Goal: Task Accomplishment & Management: Manage account settings

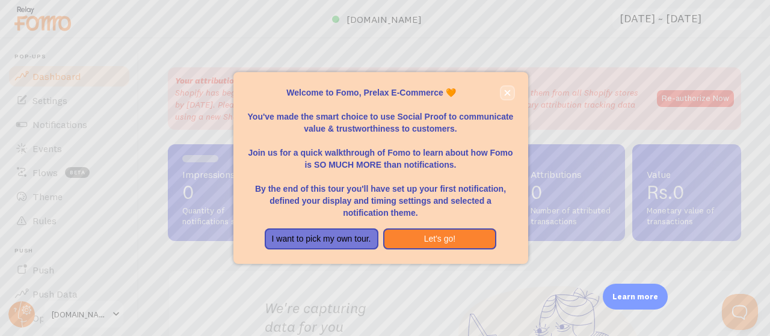
click at [511, 95] on button "close," at bounding box center [507, 93] width 13 height 13
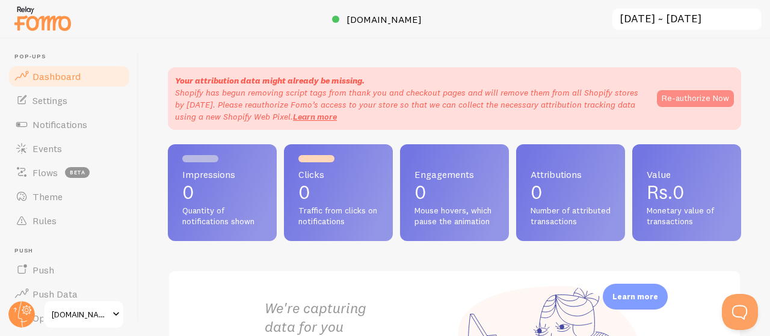
click at [665, 92] on button "Re-authorize Now" at bounding box center [695, 98] width 77 height 17
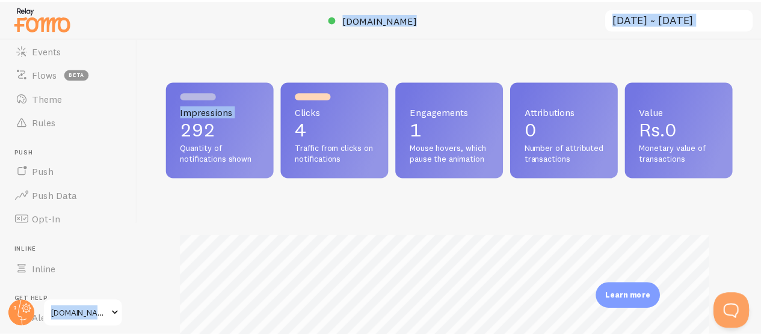
scroll to position [601624, 601385]
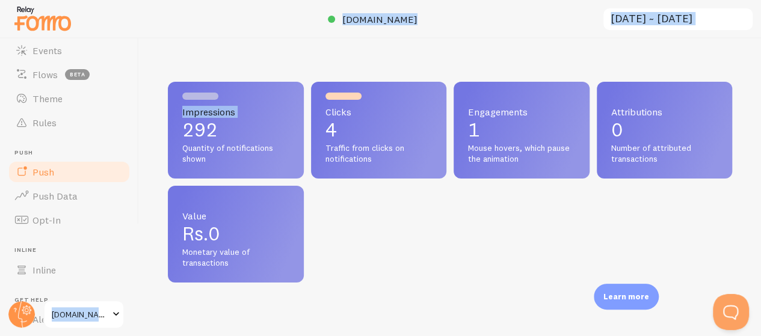
drag, startPoint x: 155, startPoint y: 123, endPoint x: 37, endPoint y: 183, distance: 132.2
click at [37, 183] on main "Pop-ups Dashboard Settings Notifications Events Flows beta Theme Rules [GEOGRAP…" at bounding box center [380, 188] width 761 height 298
click at [287, 44] on div "Impressions 292 Quantity of notifications shown Clicks 4 Traffic from clicks on…" at bounding box center [450, 188] width 622 height 298
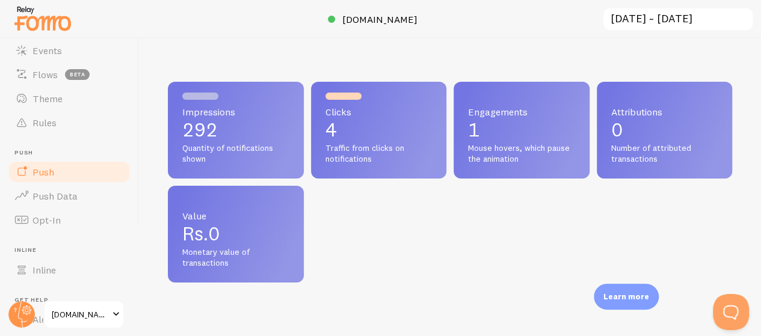
click at [58, 172] on link "Push" at bounding box center [69, 172] width 124 height 24
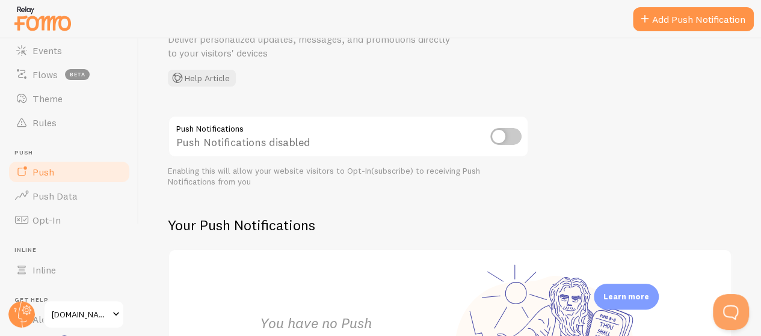
scroll to position [117, 0]
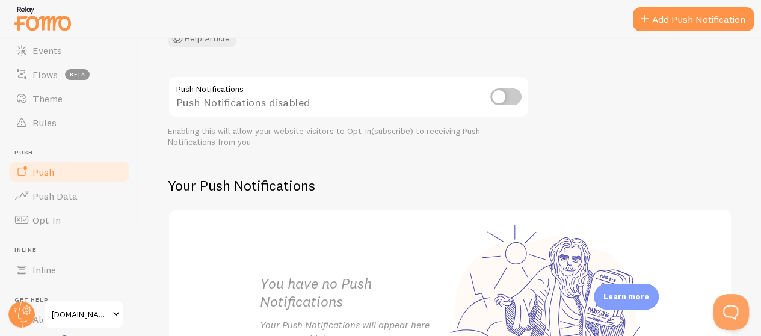
click at [504, 97] on input "checkbox" at bounding box center [506, 96] width 31 height 17
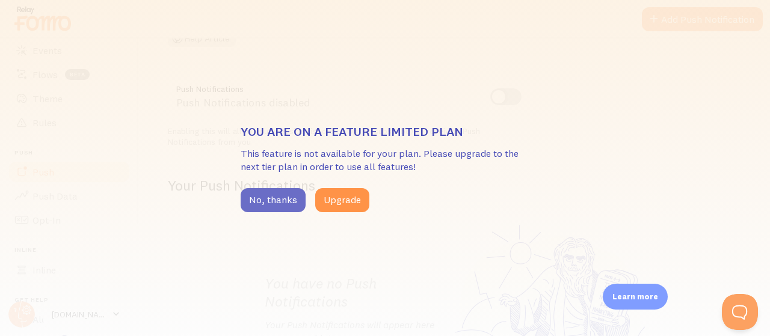
click at [291, 200] on button "No, thanks" at bounding box center [273, 200] width 65 height 24
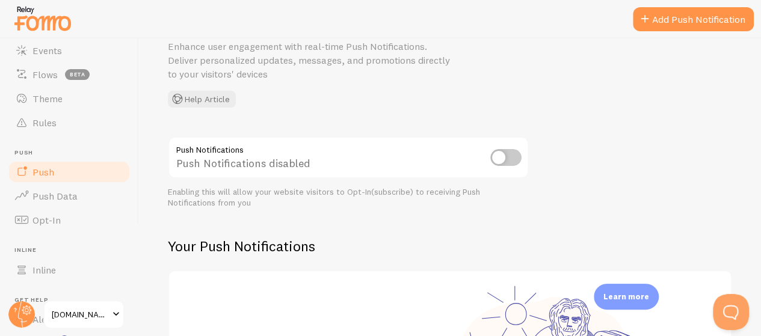
scroll to position [0, 0]
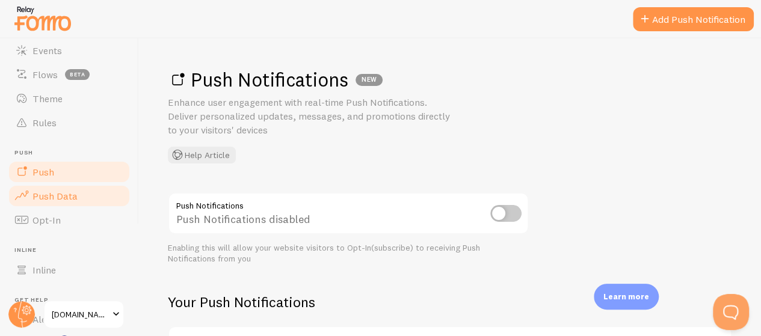
click at [34, 197] on span "Push Data" at bounding box center [55, 196] width 45 height 12
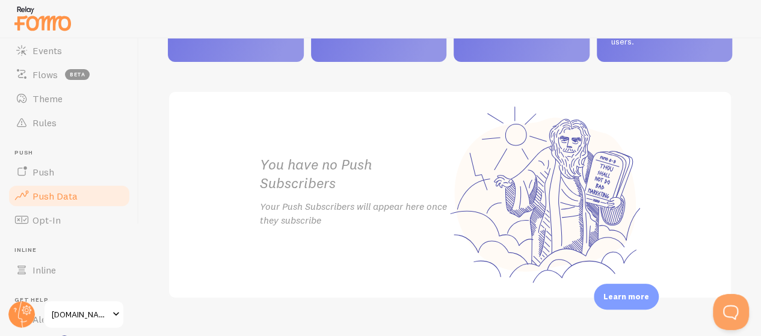
scroll to position [702, 0]
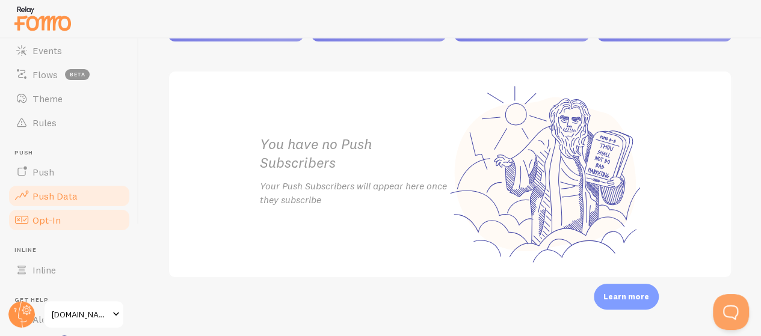
click at [82, 220] on link "Opt-In" at bounding box center [69, 220] width 124 height 24
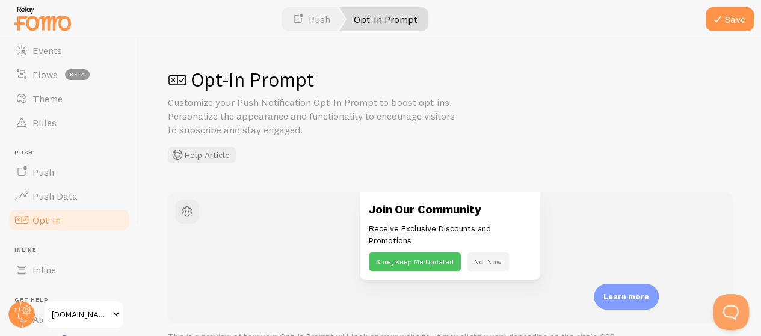
click at [399, 264] on button "Sure, Keep Me Updated" at bounding box center [415, 262] width 92 height 19
click at [372, 20] on link "Opt-In Prompt" at bounding box center [383, 19] width 89 height 24
click at [366, 22] on link "Opt-In Prompt" at bounding box center [383, 19] width 89 height 24
click at [315, 17] on link "Push" at bounding box center [311, 19] width 67 height 24
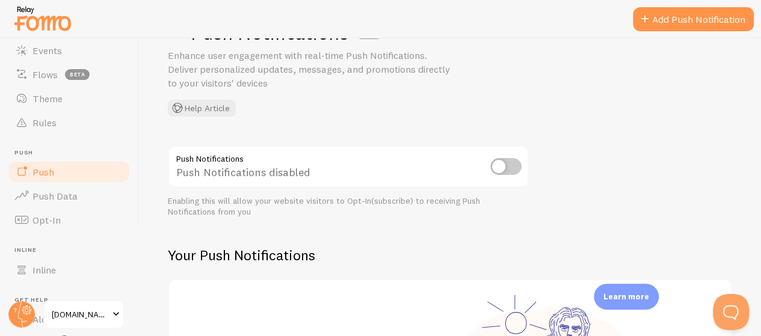
scroll to position [51, 0]
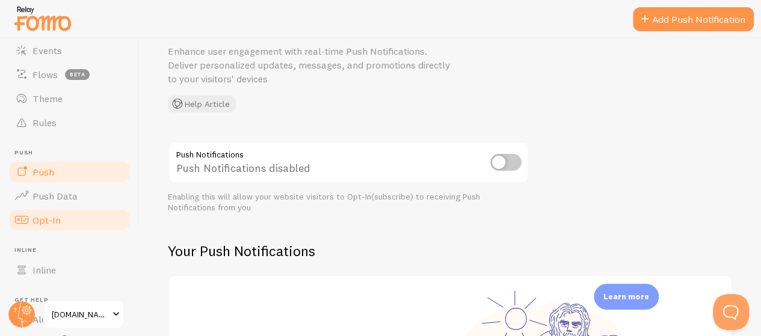
click at [53, 218] on span "Opt-In" at bounding box center [47, 220] width 28 height 12
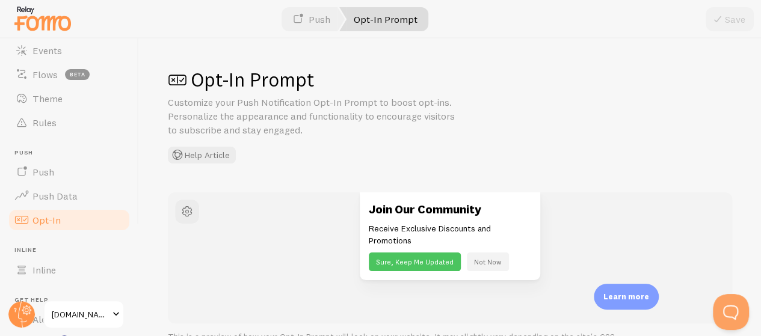
click at [477, 264] on button "Not Now" at bounding box center [488, 262] width 42 height 19
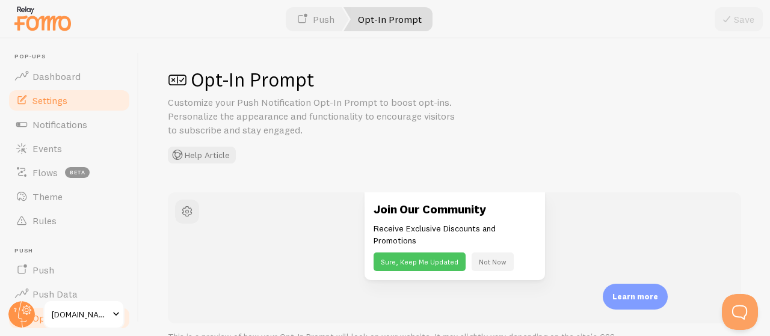
click at [63, 104] on span "Settings" at bounding box center [50, 101] width 35 height 12
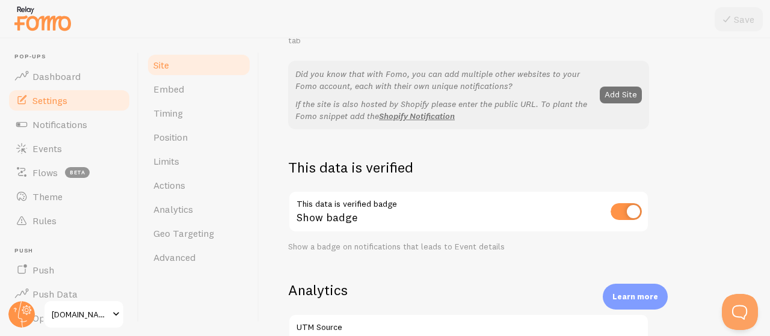
scroll to position [238, 0]
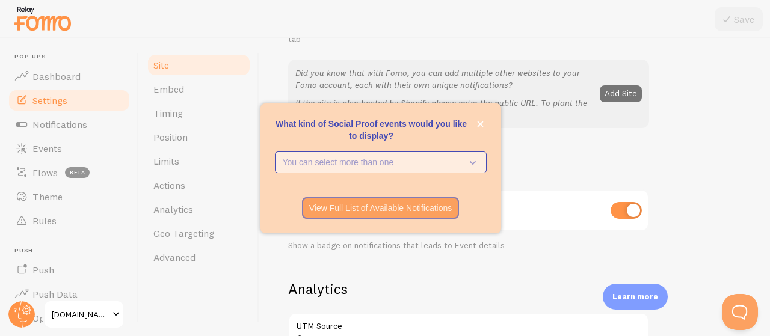
click at [424, 164] on p "You can select more than one" at bounding box center [372, 163] width 179 height 12
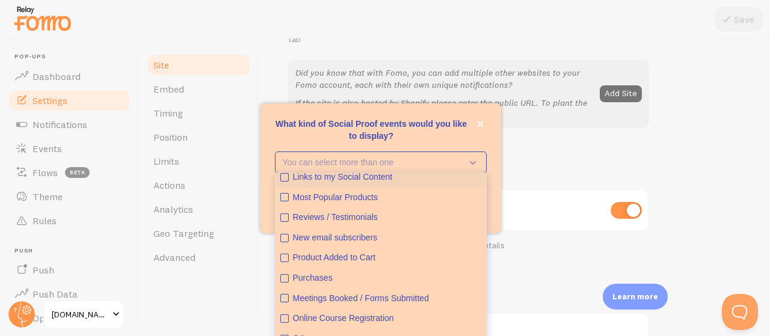
scroll to position [31, 0]
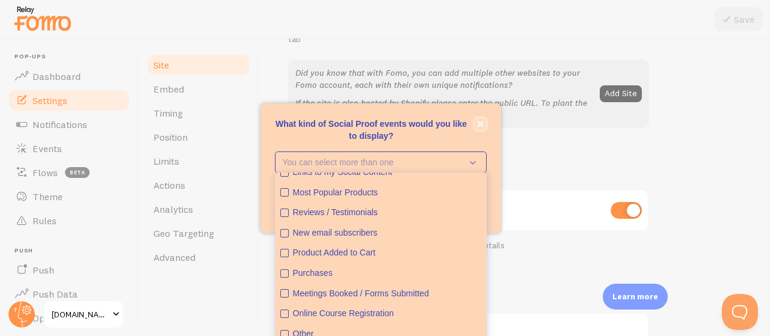
click at [481, 123] on icon "close," at bounding box center [480, 124] width 6 height 6
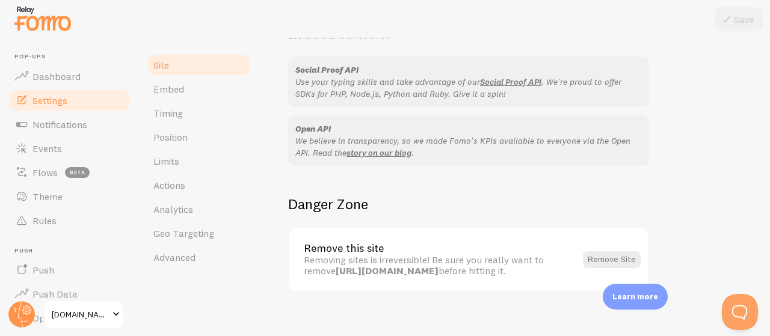
scroll to position [799, 0]
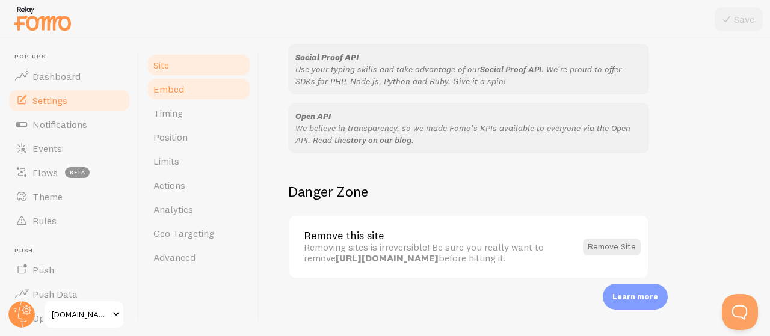
click at [192, 86] on link "Embed" at bounding box center [198, 89] width 105 height 24
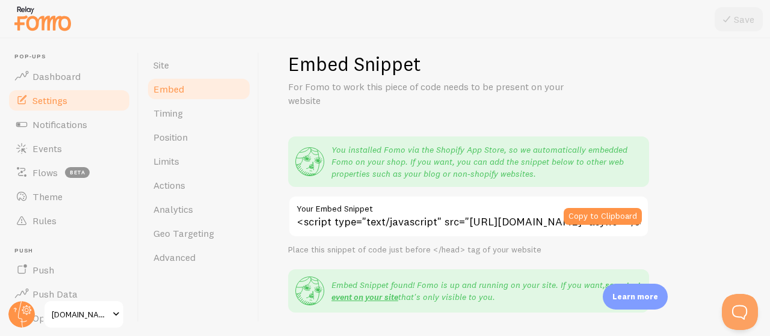
scroll to position [23, 0]
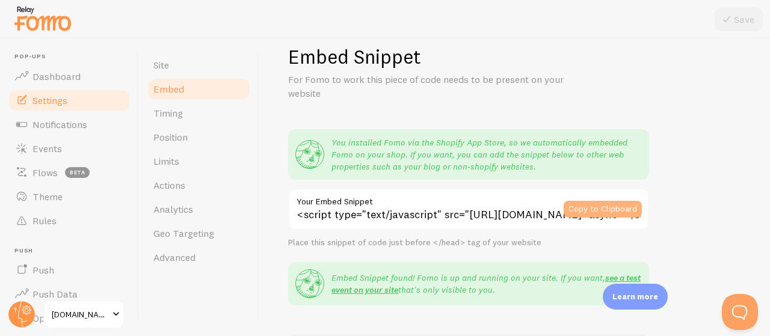
click at [609, 211] on button "Copy to Clipboard" at bounding box center [603, 209] width 78 height 17
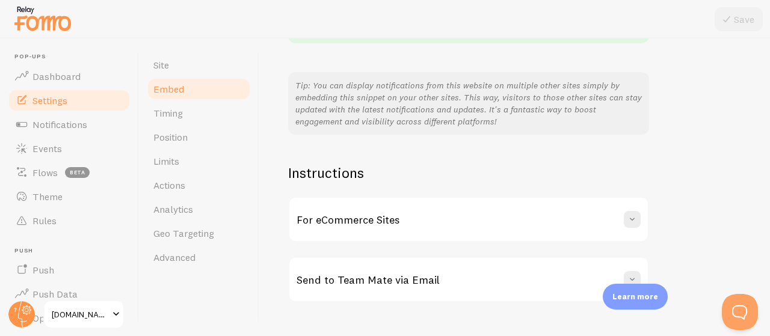
scroll to position [309, 0]
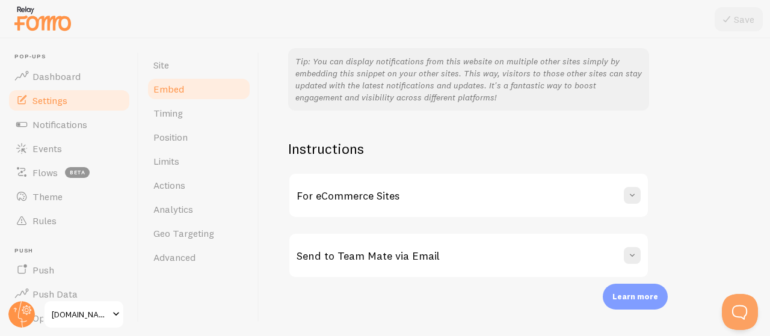
click at [641, 192] on div "For eCommerce Sites" at bounding box center [469, 195] width 359 height 43
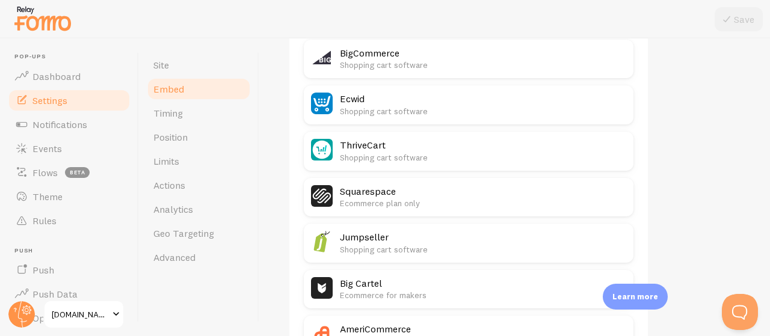
scroll to position [938, 0]
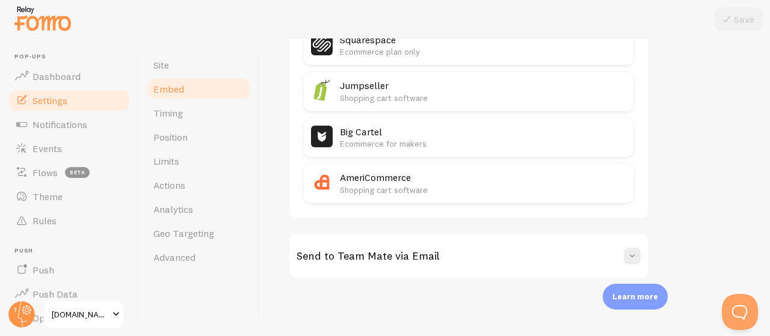
click at [616, 256] on div "Send to Team Mate via Email" at bounding box center [469, 256] width 359 height 43
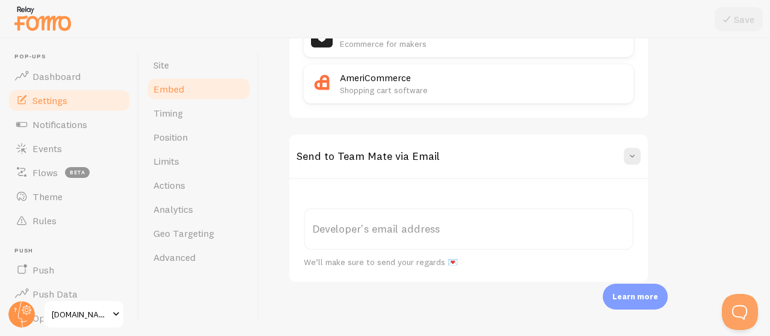
scroll to position [1043, 0]
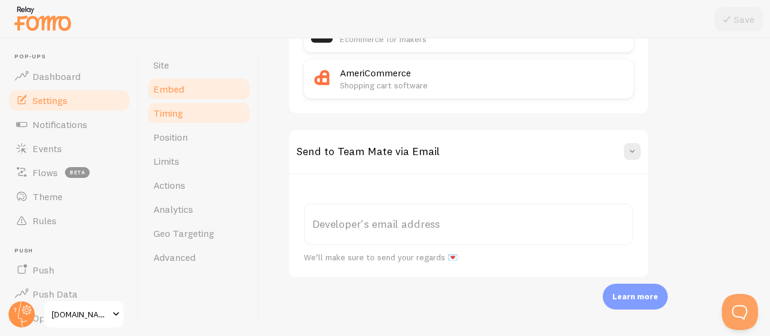
click at [209, 112] on link "Timing" at bounding box center [198, 113] width 105 height 24
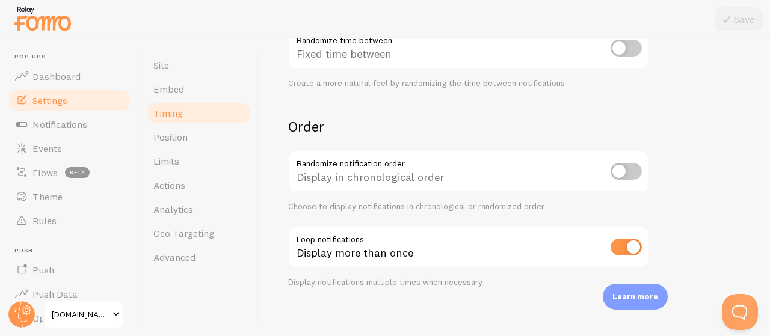
scroll to position [376, 0]
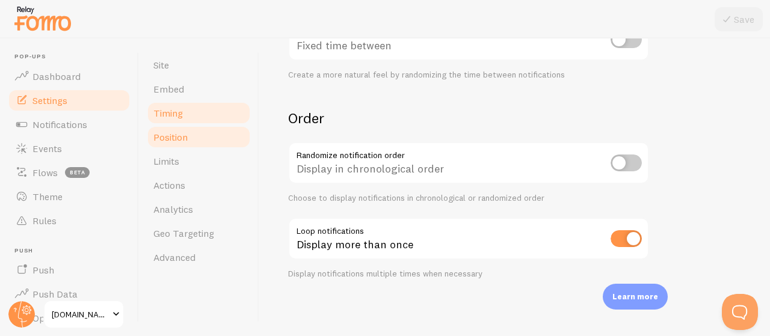
click at [172, 138] on span "Position" at bounding box center [170, 137] width 34 height 12
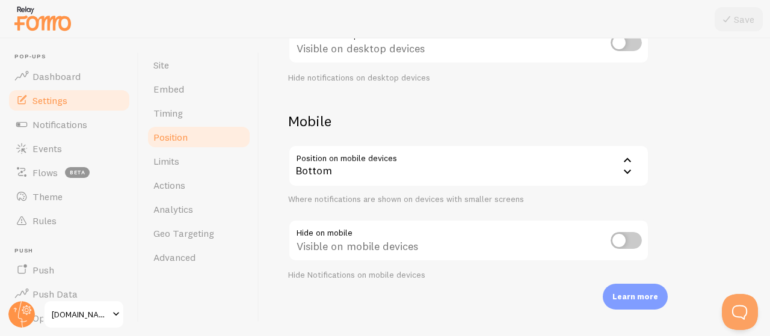
scroll to position [226, 0]
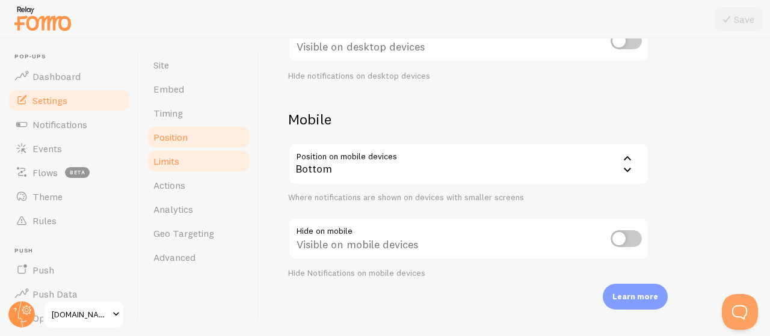
click at [197, 153] on link "Limits" at bounding box center [198, 161] width 105 height 24
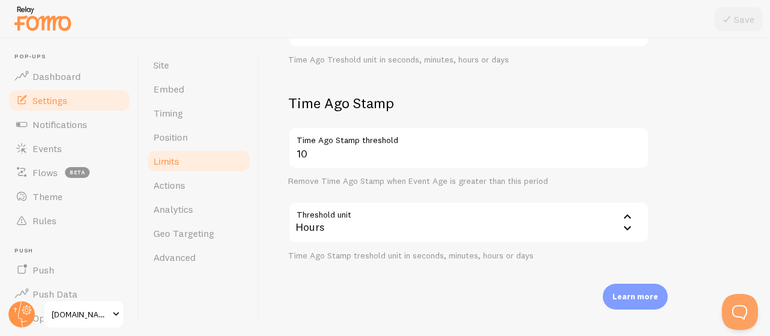
scroll to position [444, 0]
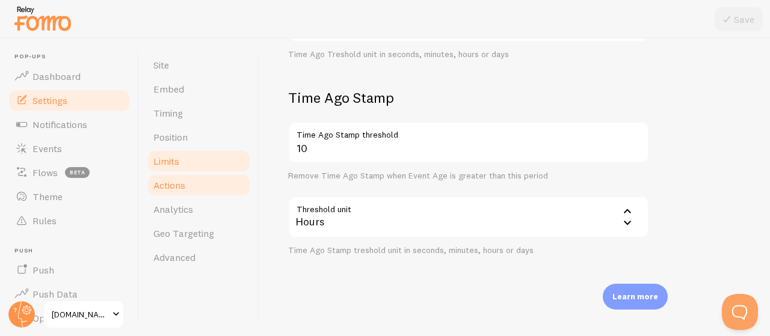
click at [192, 187] on link "Actions" at bounding box center [198, 185] width 105 height 24
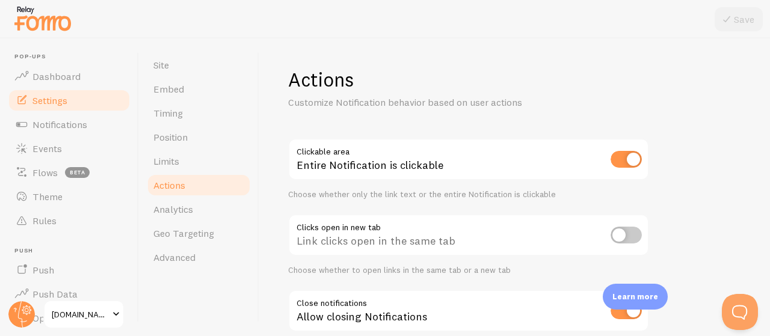
scroll to position [83, 0]
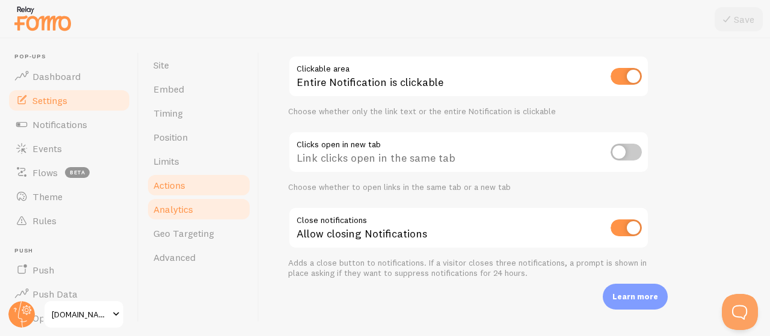
click at [163, 217] on link "Analytics" at bounding box center [198, 209] width 105 height 24
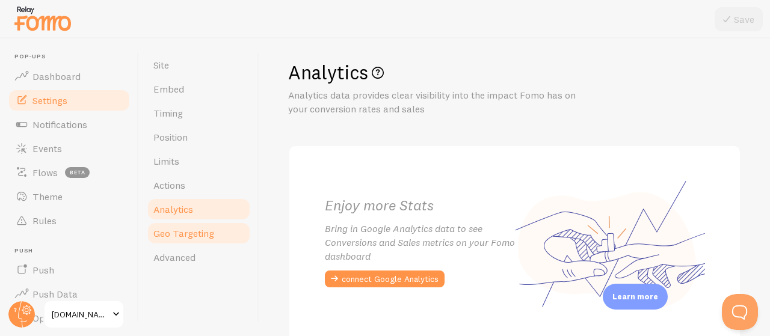
scroll to position [31, 0]
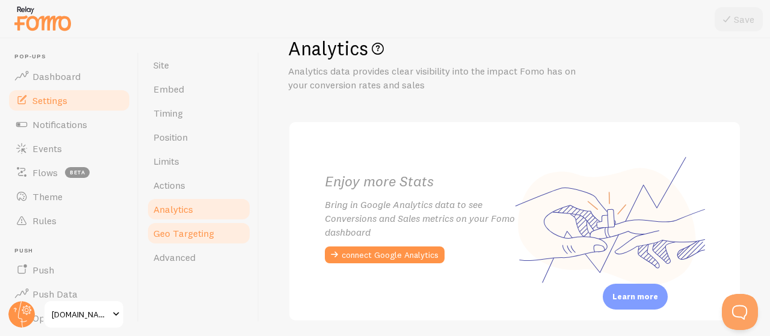
click at [219, 236] on link "Geo Targeting" at bounding box center [198, 234] width 105 height 24
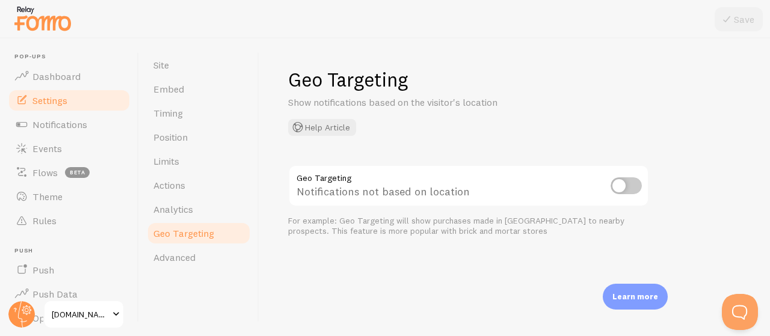
click at [619, 178] on input "checkbox" at bounding box center [626, 186] width 31 height 17
checkbox input "true"
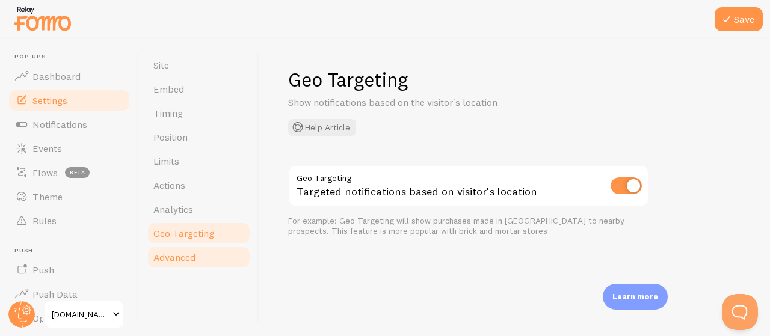
click at [208, 257] on link "Advanced" at bounding box center [198, 258] width 105 height 24
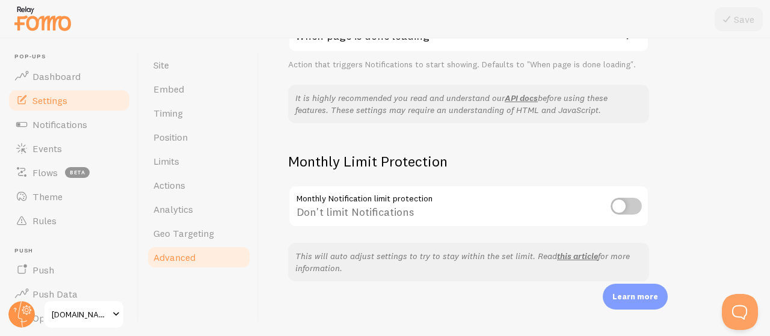
scroll to position [361, 0]
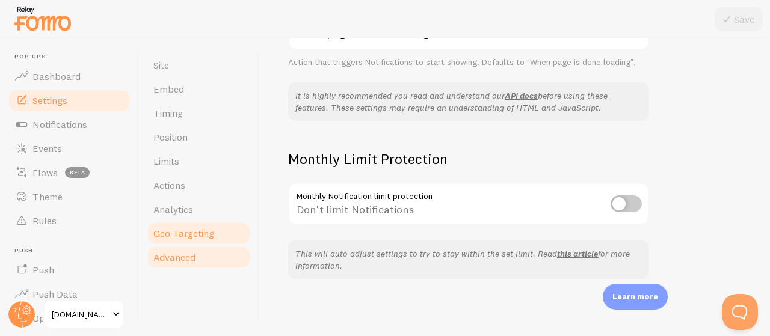
click at [189, 221] on link "Analytics" at bounding box center [198, 209] width 105 height 24
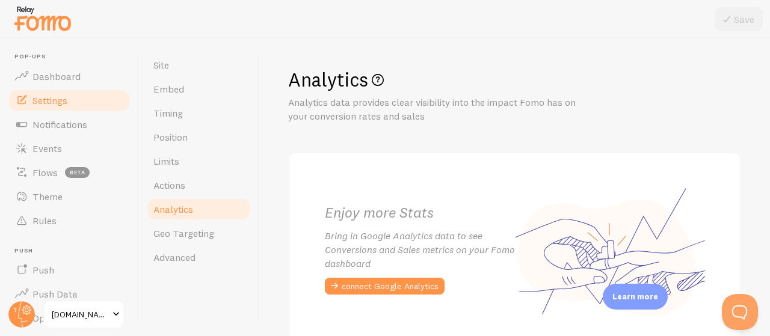
scroll to position [75, 0]
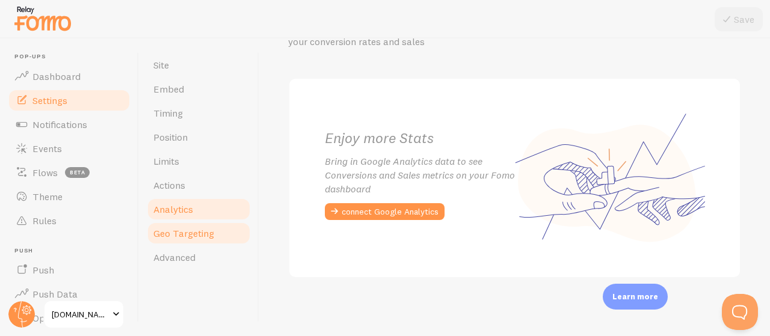
click at [206, 238] on span "Geo Targeting" at bounding box center [183, 234] width 61 height 12
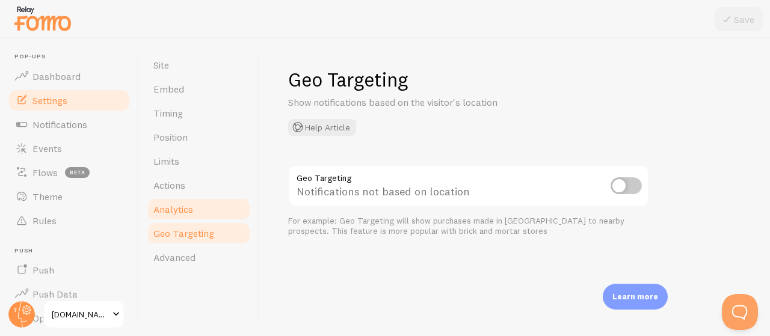
click at [170, 202] on link "Analytics" at bounding box center [198, 209] width 105 height 24
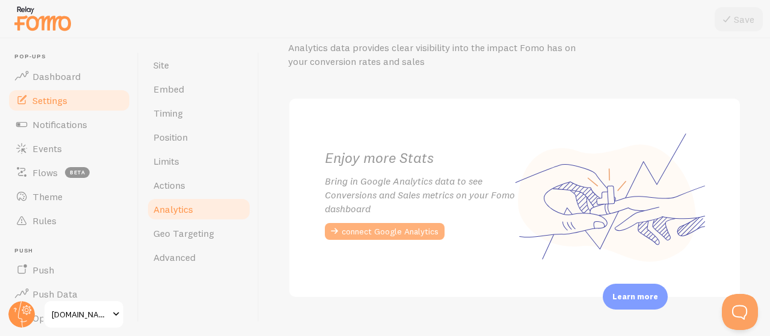
scroll to position [75, 0]
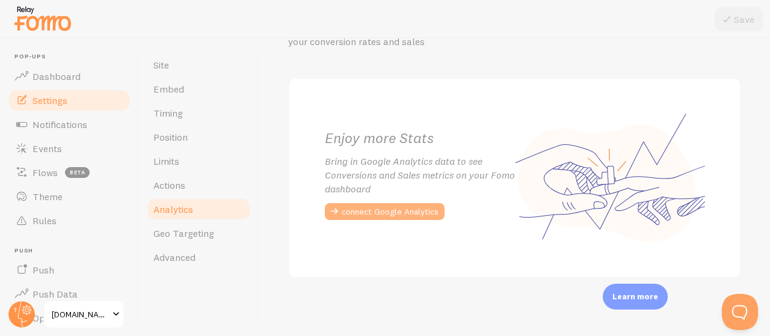
click at [415, 215] on button "connect Google Analytics" at bounding box center [385, 211] width 120 height 17
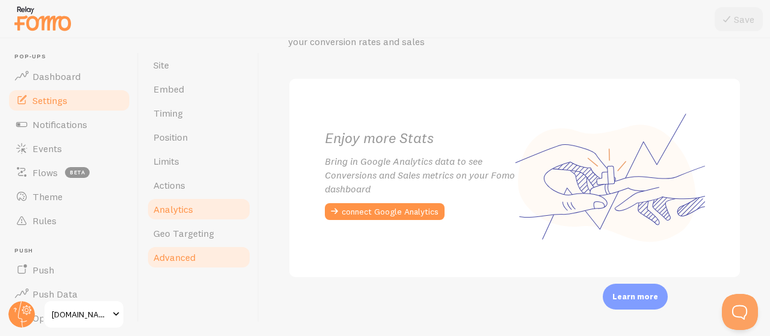
click at [190, 258] on span "Advanced" at bounding box center [174, 258] width 42 height 12
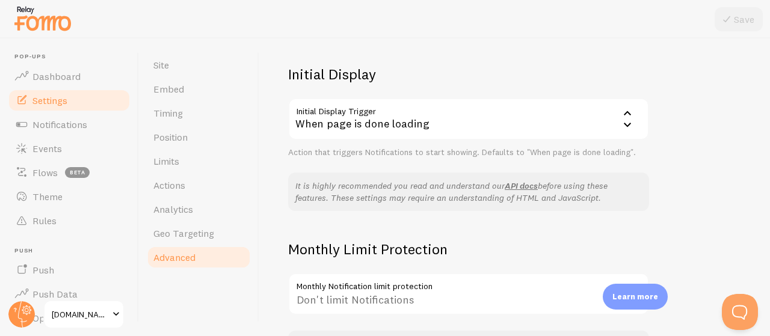
scroll to position [271, 0]
click at [223, 226] on link "Geo Targeting" at bounding box center [198, 234] width 105 height 24
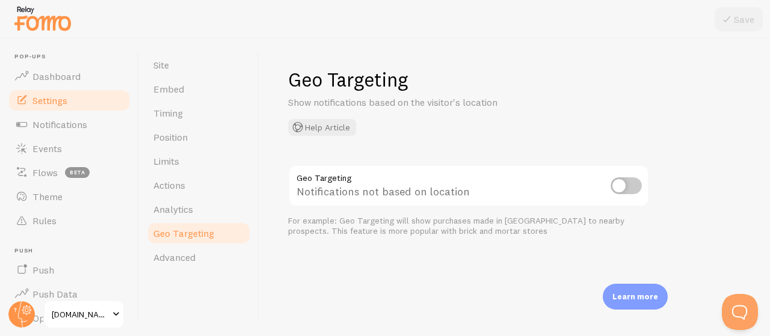
click at [634, 182] on input "checkbox" at bounding box center [626, 186] width 31 height 17
checkbox input "true"
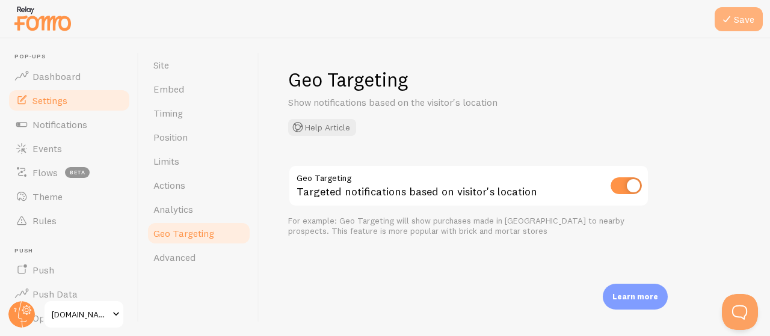
click at [730, 14] on icon at bounding box center [727, 19] width 14 height 14
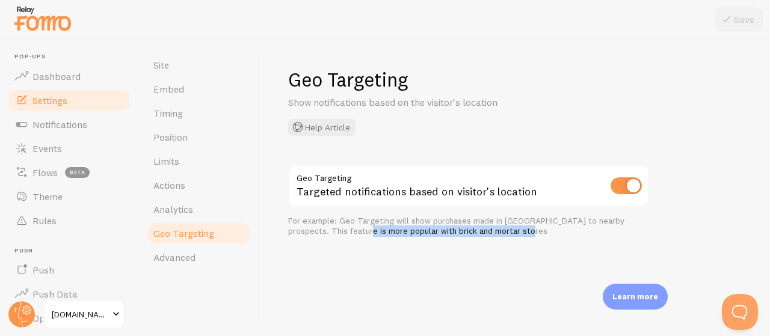
drag, startPoint x: 317, startPoint y: 233, endPoint x: 481, endPoint y: 244, distance: 164.7
click at [481, 244] on div "Geo Targeting Show notifications based on the visitor's location Help Article G…" at bounding box center [514, 188] width 511 height 298
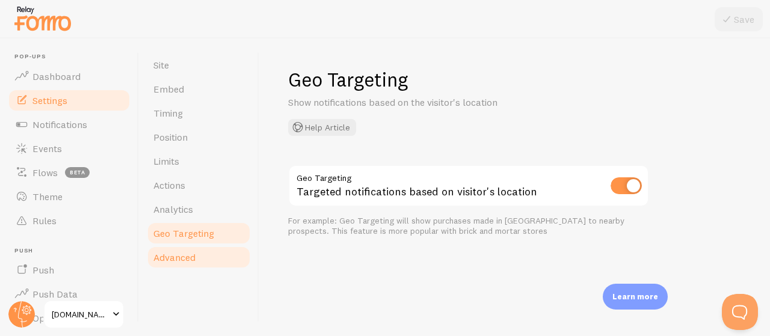
click at [215, 256] on link "Advanced" at bounding box center [198, 258] width 105 height 24
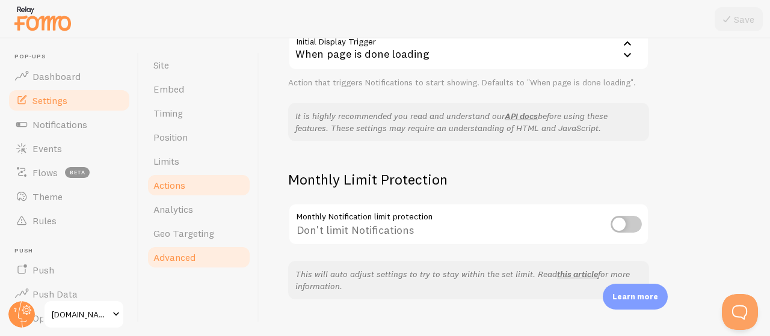
scroll to position [268, 0]
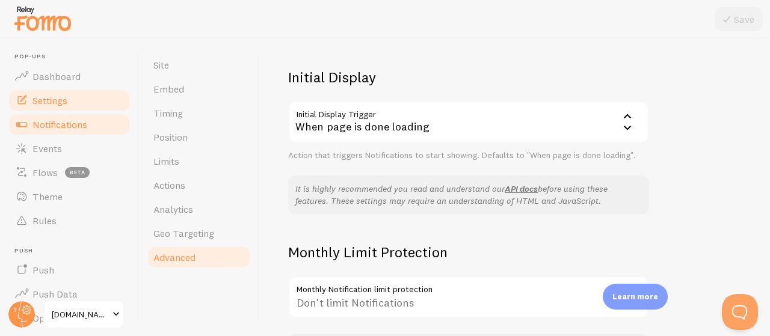
click at [91, 132] on link "Notifications" at bounding box center [69, 125] width 124 height 24
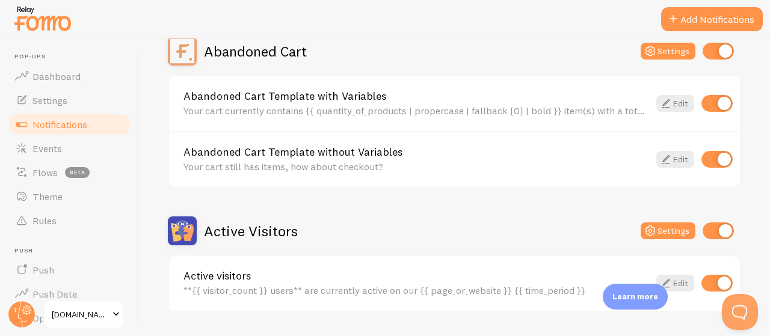
scroll to position [126, 0]
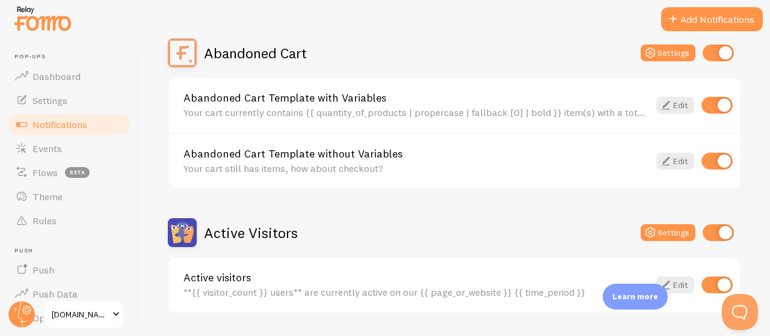
click at [368, 104] on link "Abandoned Cart Template with Variables" at bounding box center [417, 98] width 466 height 11
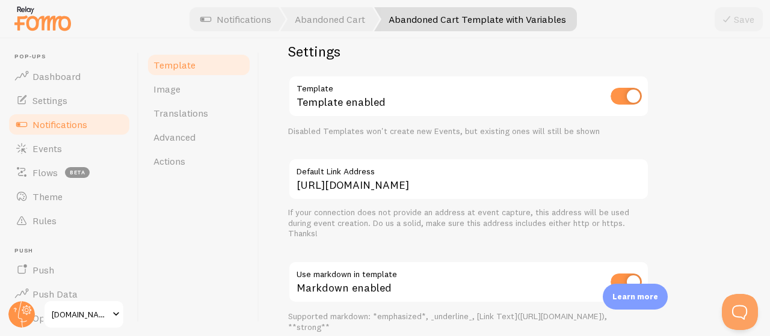
scroll to position [449, 0]
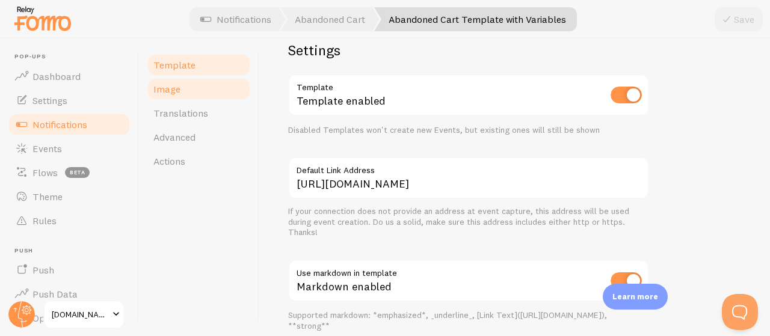
click at [170, 88] on span "Image" at bounding box center [166, 89] width 27 height 12
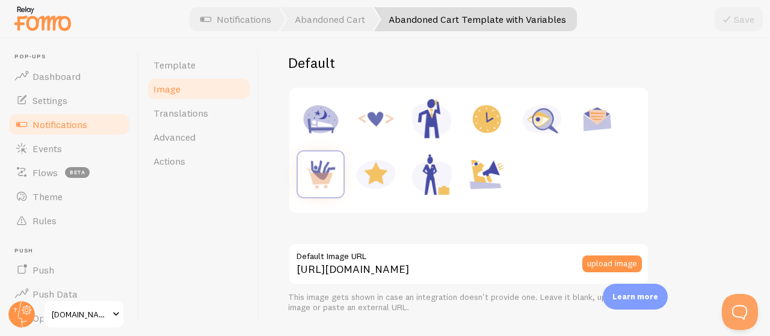
scroll to position [323, 0]
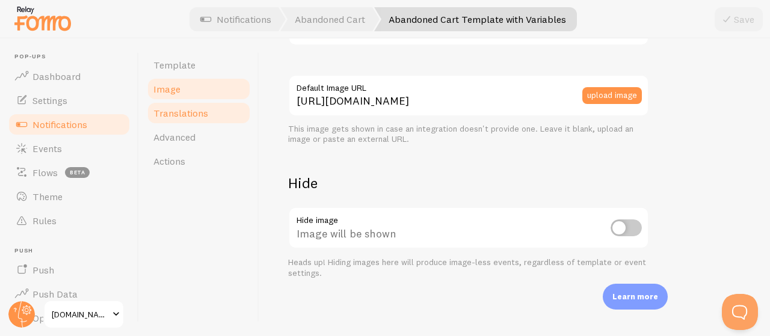
click at [189, 110] on span "Translations" at bounding box center [180, 113] width 55 height 12
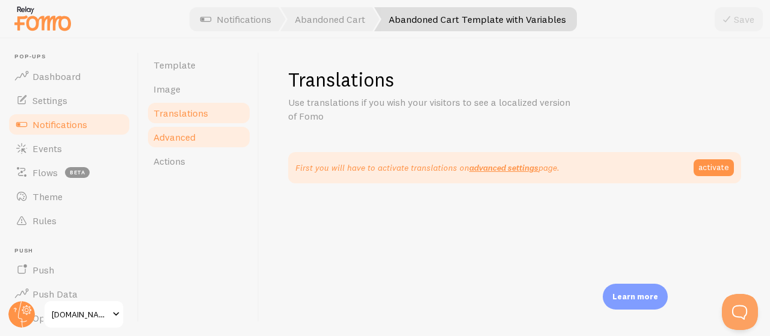
click at [207, 131] on link "Advanced" at bounding box center [198, 137] width 105 height 24
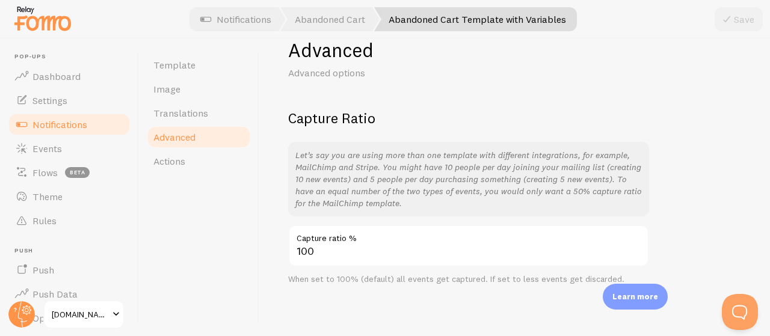
scroll to position [36, 0]
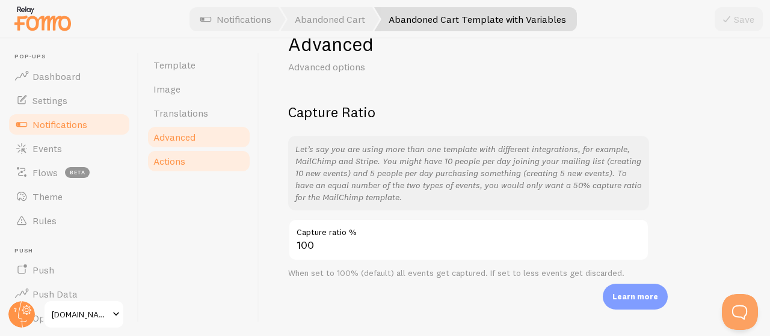
click at [209, 169] on link "Actions" at bounding box center [198, 161] width 105 height 24
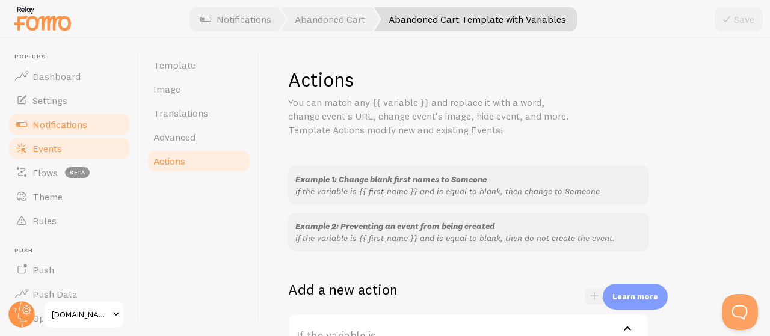
click at [66, 147] on link "Events" at bounding box center [69, 149] width 124 height 24
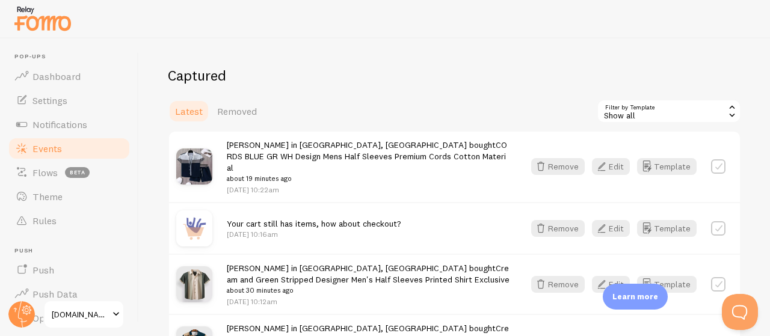
scroll to position [281, 0]
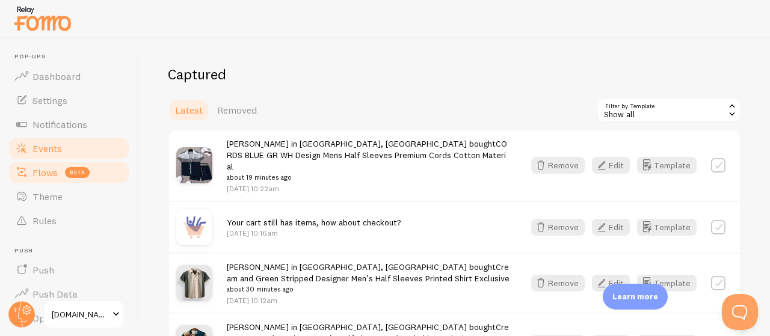
click at [62, 175] on link "Flows beta" at bounding box center [69, 173] width 124 height 24
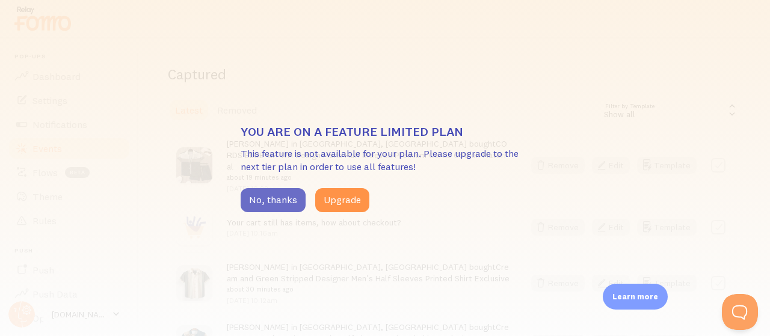
click at [241, 193] on button "No, thanks" at bounding box center [273, 200] width 65 height 24
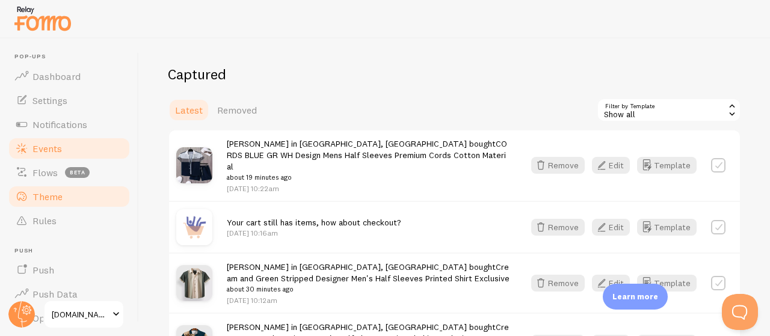
click at [53, 193] on span "Theme" at bounding box center [48, 197] width 30 height 12
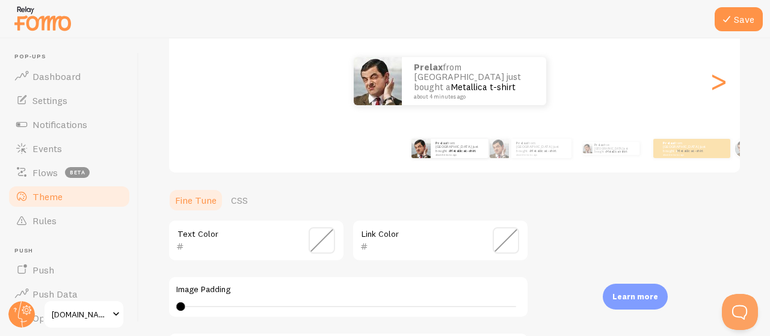
scroll to position [140, 0]
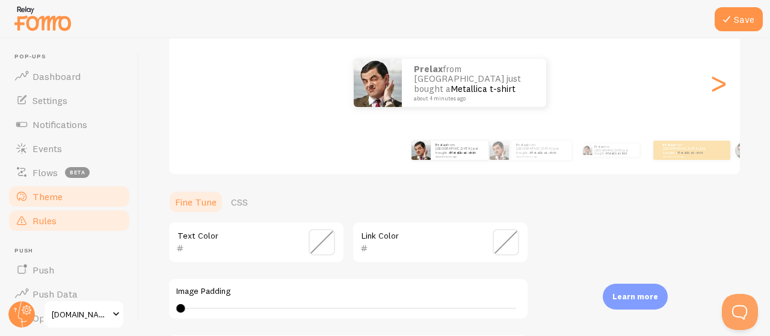
click at [76, 225] on link "Rules" at bounding box center [69, 221] width 124 height 24
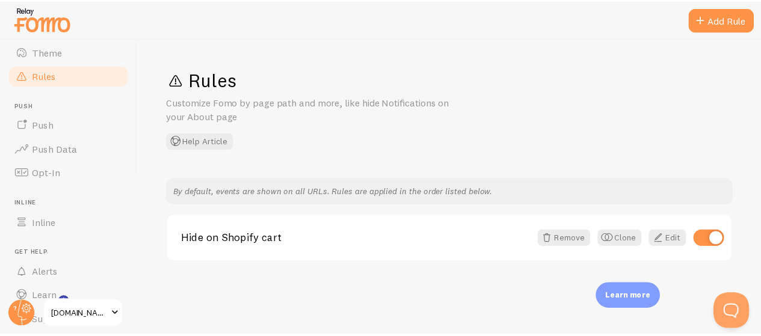
scroll to position [112, 0]
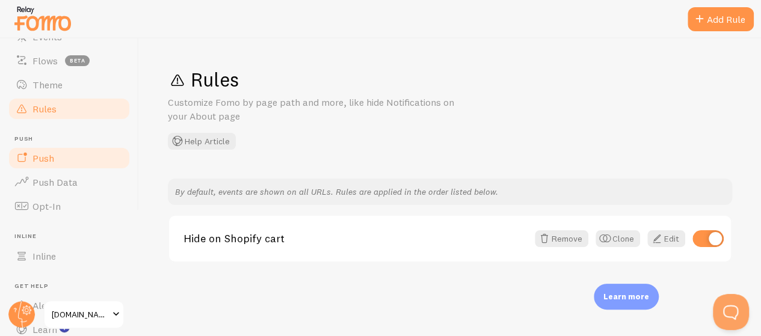
click at [70, 155] on link "Push" at bounding box center [69, 158] width 124 height 24
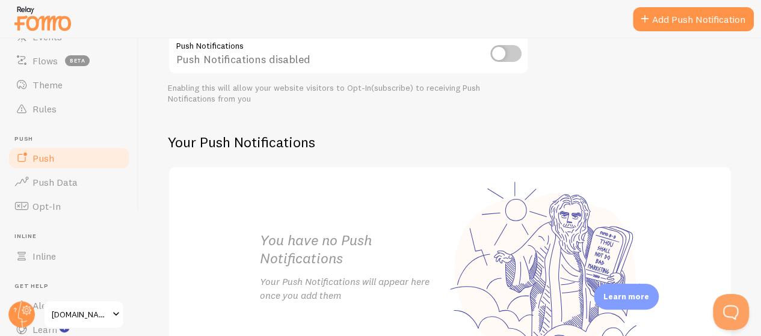
scroll to position [164, 0]
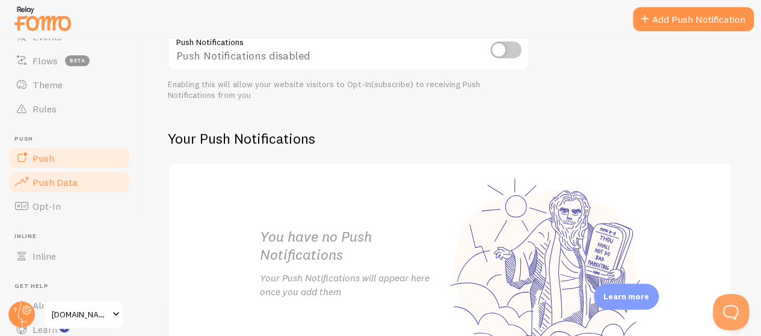
click at [52, 186] on span "Push Data" at bounding box center [55, 182] width 45 height 12
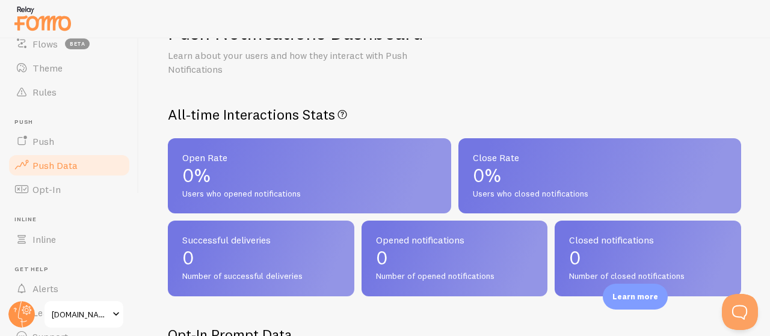
scroll to position [131, 0]
click at [61, 243] on link "Inline" at bounding box center [69, 237] width 124 height 24
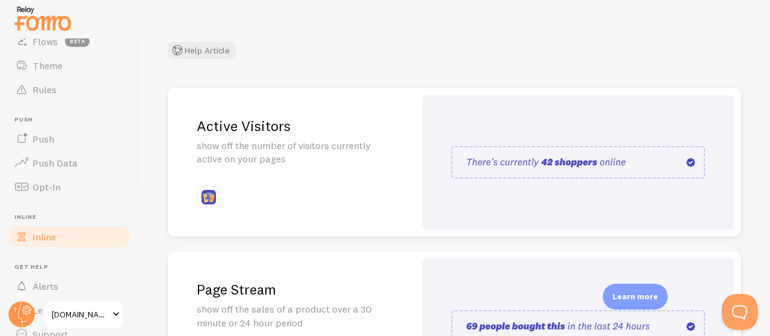
scroll to position [101, 0]
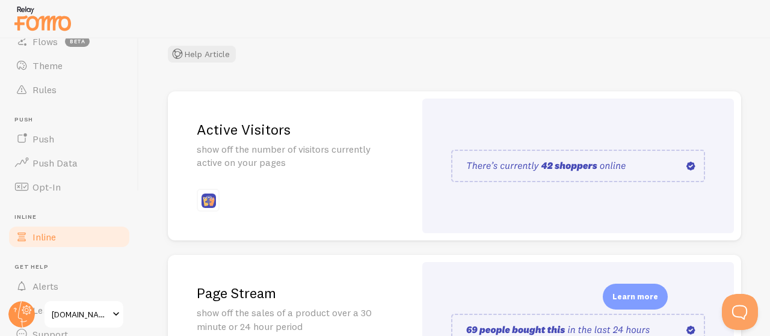
click at [540, 163] on img at bounding box center [578, 166] width 254 height 33
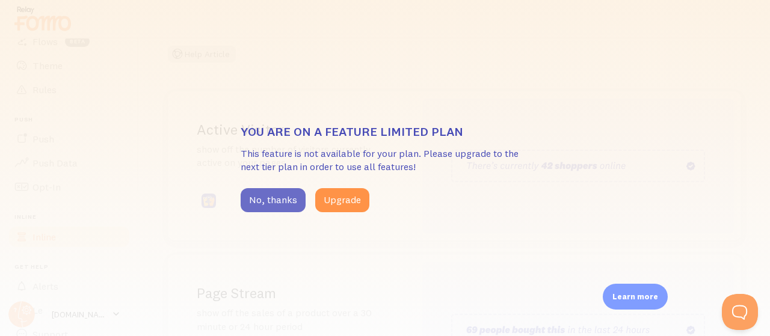
click at [291, 194] on button "No, thanks" at bounding box center [273, 200] width 65 height 24
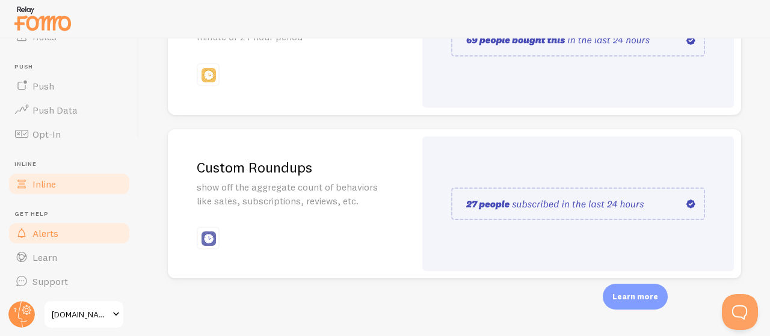
scroll to position [0, 0]
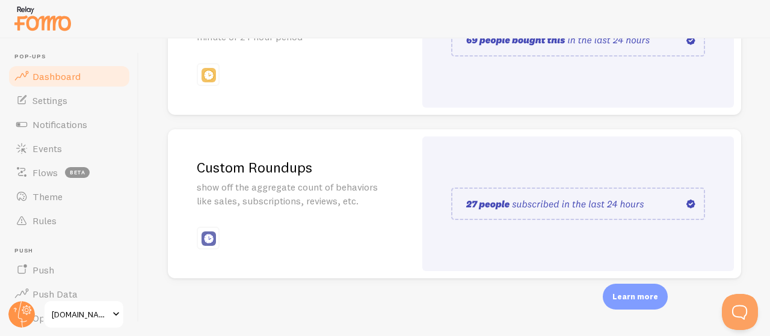
click at [80, 74] on link "Dashboard" at bounding box center [69, 76] width 124 height 24
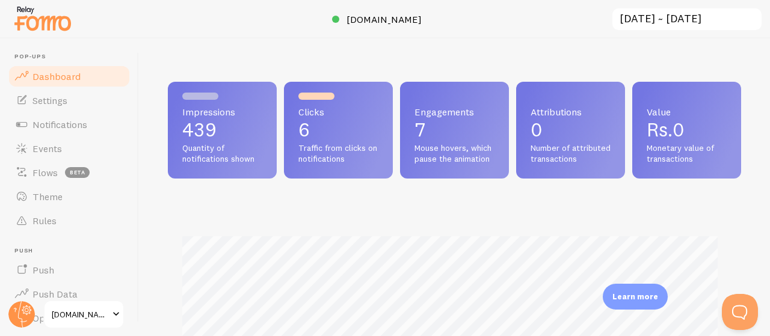
scroll to position [317, 565]
drag, startPoint x: 483, startPoint y: 131, endPoint x: 467, endPoint y: 129, distance: 15.7
click at [467, 129] on div "Engagements 7 Mouse hovers, which pause the animation" at bounding box center [454, 130] width 109 height 97
click at [463, 152] on div "Engagements 7 Mouse hovers, which pause the animation" at bounding box center [454, 130] width 109 height 97
drag, startPoint x: 473, startPoint y: 147, endPoint x: 536, endPoint y: 166, distance: 65.9
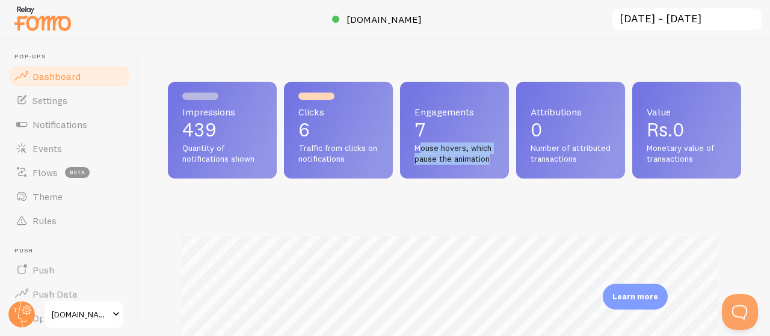
click at [509, 166] on div "Engagements 7 Mouse hovers, which pause the animation" at bounding box center [454, 130] width 109 height 97
drag, startPoint x: 237, startPoint y: 225, endPoint x: 176, endPoint y: 228, distance: 60.9
click at [633, 179] on div "Value Rs.0 Monetary value of transactions" at bounding box center [687, 130] width 109 height 97
click at [95, 310] on span "[DOMAIN_NAME]" at bounding box center [80, 315] width 57 height 14
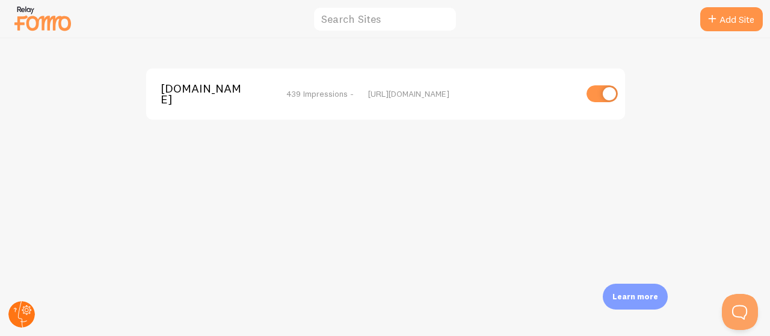
click at [20, 314] on circle at bounding box center [21, 315] width 26 height 26
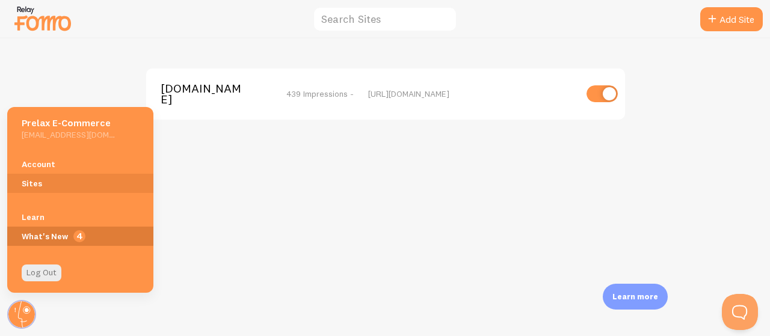
click at [63, 237] on span "4" at bounding box center [80, 236] width 146 height 19
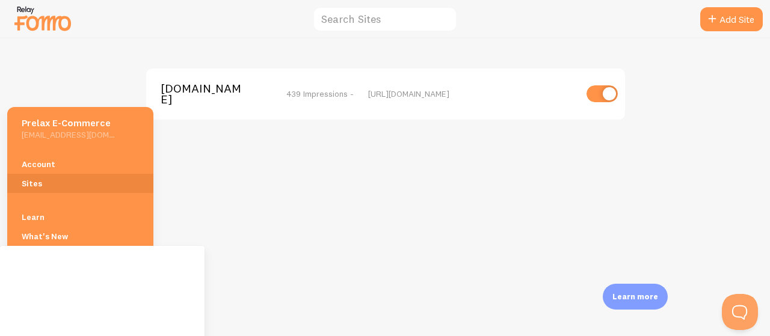
click at [280, 242] on div "[DOMAIN_NAME] 439 Impressions - [URL][DOMAIN_NAME]" at bounding box center [386, 188] width 770 height 298
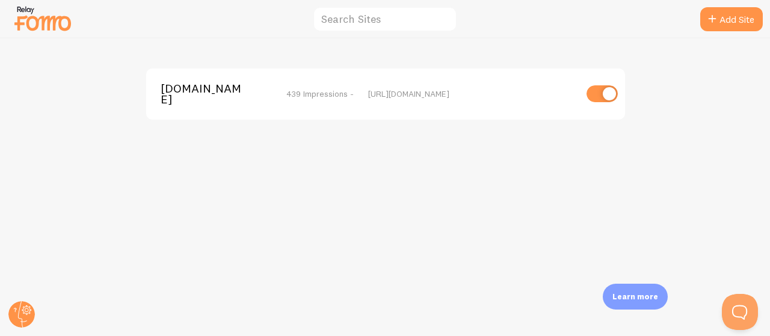
click at [46, 25] on img at bounding box center [43, 18] width 60 height 31
click at [67, 23] on img at bounding box center [43, 18] width 60 height 31
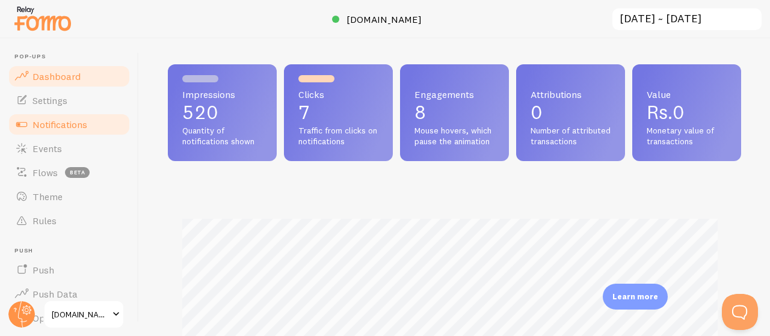
scroll to position [98, 0]
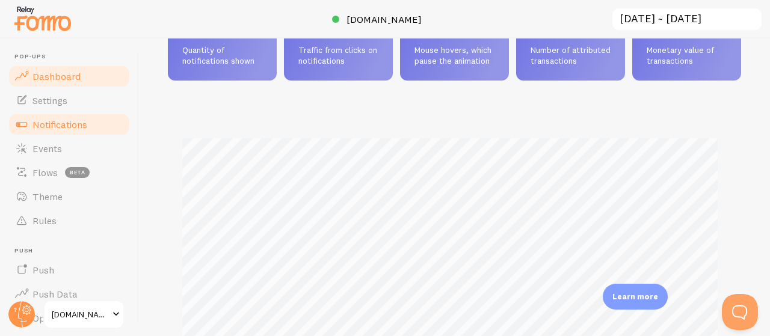
click at [78, 113] on link "Notifications" at bounding box center [69, 125] width 124 height 24
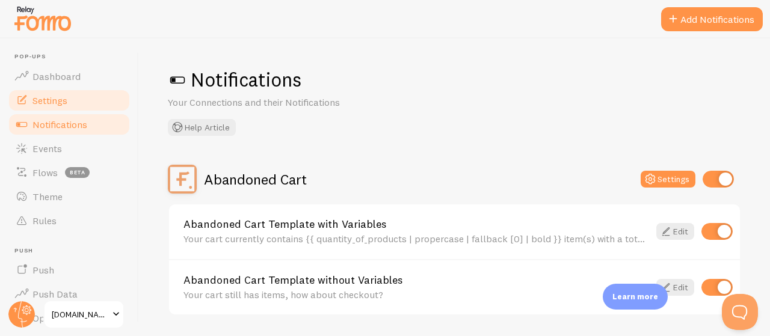
click at [76, 99] on link "Settings" at bounding box center [69, 100] width 124 height 24
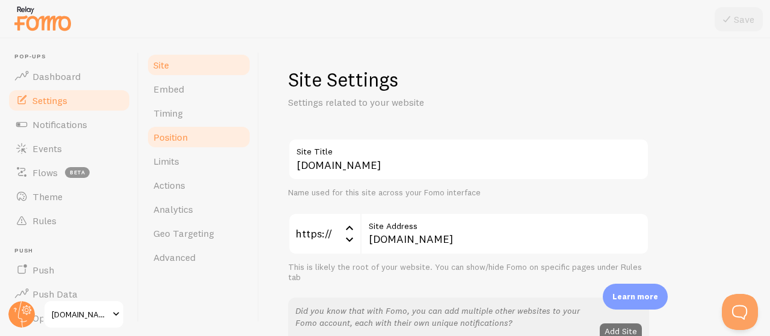
click at [191, 133] on link "Position" at bounding box center [198, 137] width 105 height 24
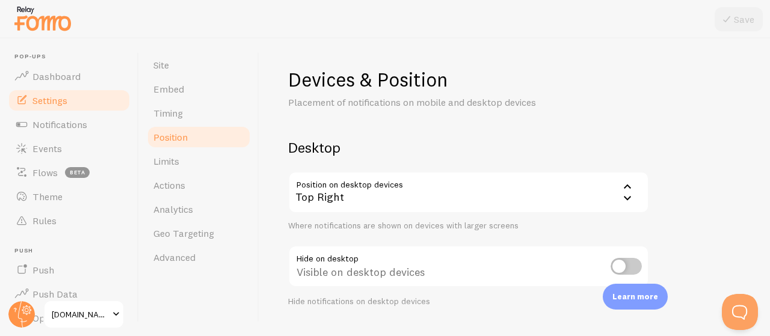
click at [430, 194] on div "Top Right" at bounding box center [468, 193] width 361 height 42
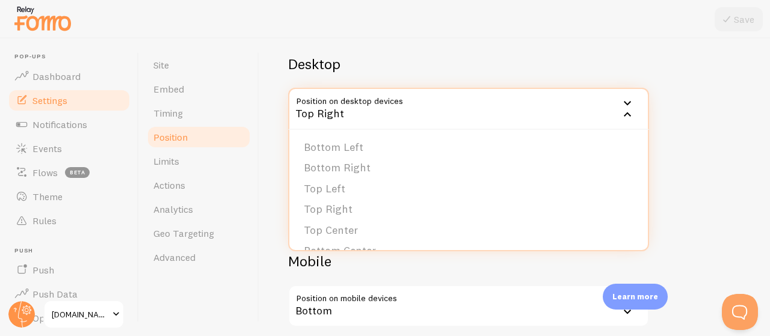
scroll to position [84, 0]
click at [403, 147] on li "Bottom Left" at bounding box center [469, 147] width 359 height 21
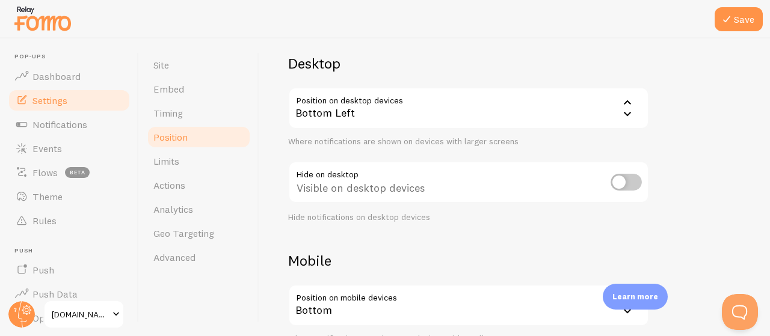
click at [616, 185] on input "checkbox" at bounding box center [626, 182] width 31 height 17
checkbox input "false"
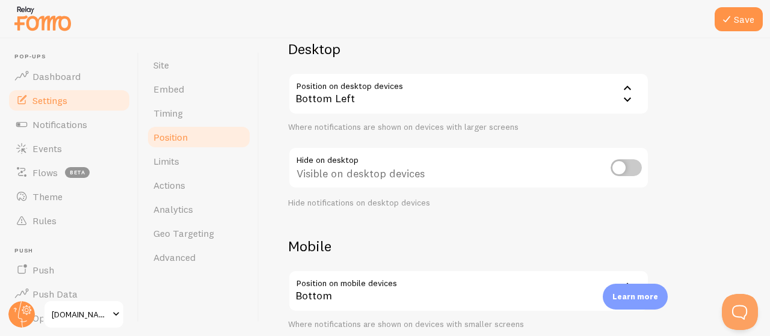
scroll to position [103, 0]
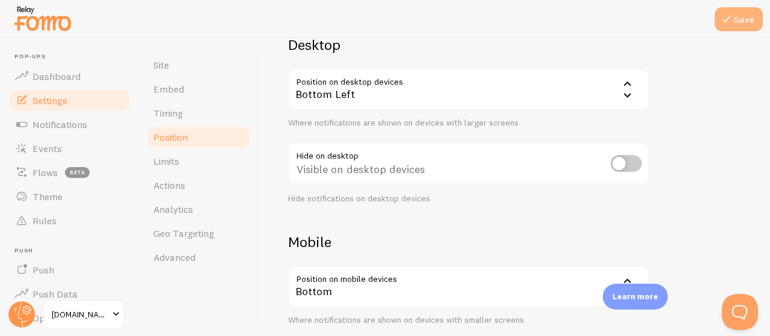
click at [728, 19] on icon at bounding box center [727, 19] width 14 height 14
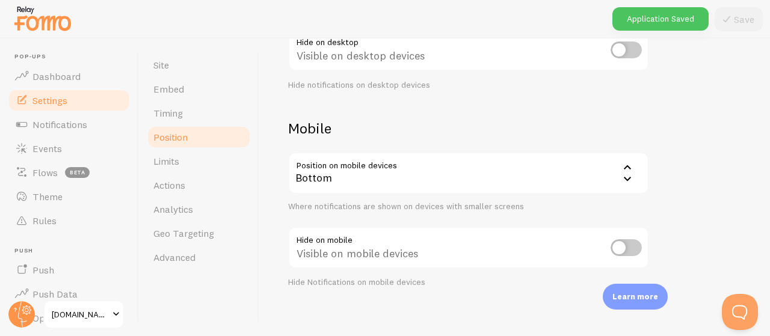
scroll to position [226, 0]
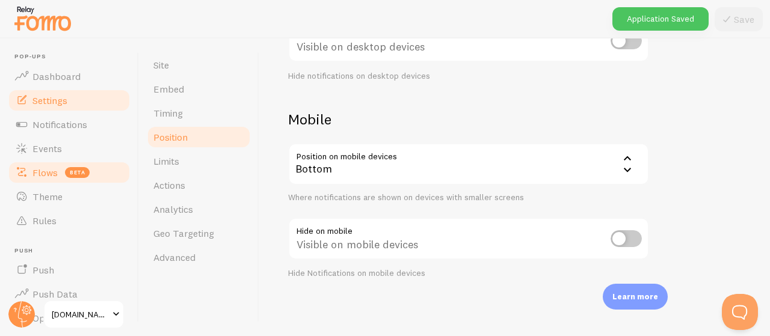
click at [63, 167] on link "Flows beta" at bounding box center [69, 173] width 124 height 24
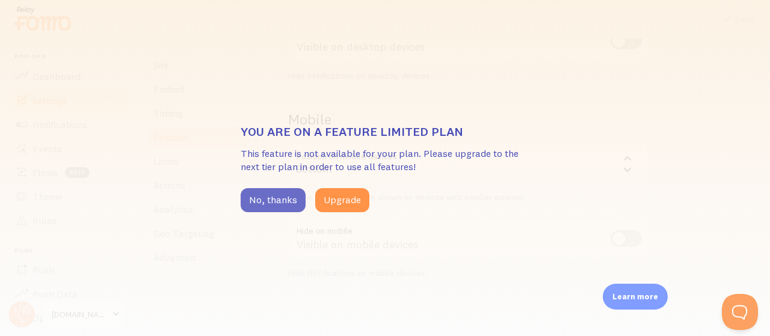
click at [273, 205] on button "No, thanks" at bounding box center [273, 200] width 65 height 24
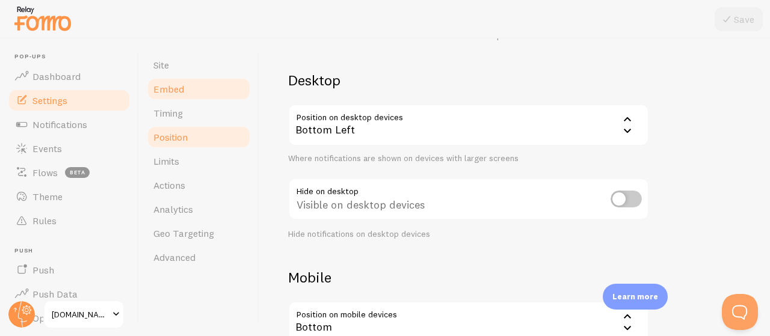
scroll to position [0, 0]
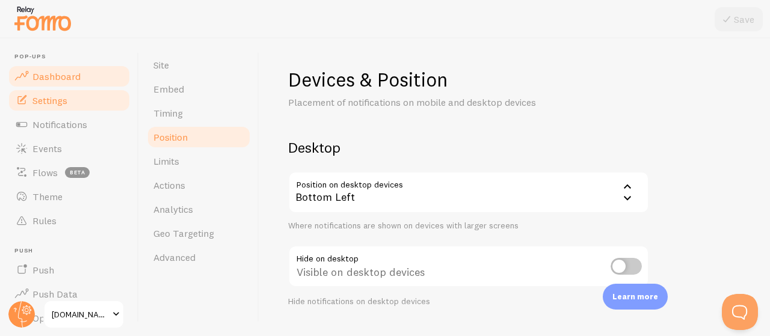
click at [70, 76] on span "Dashboard" at bounding box center [57, 76] width 48 height 12
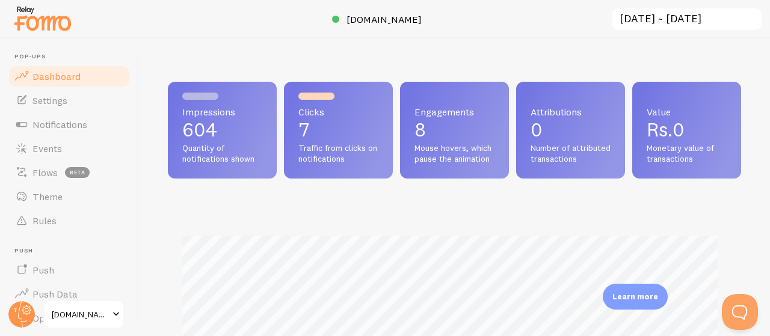
scroll to position [317, 565]
click at [66, 99] on span "Settings" at bounding box center [50, 101] width 35 height 12
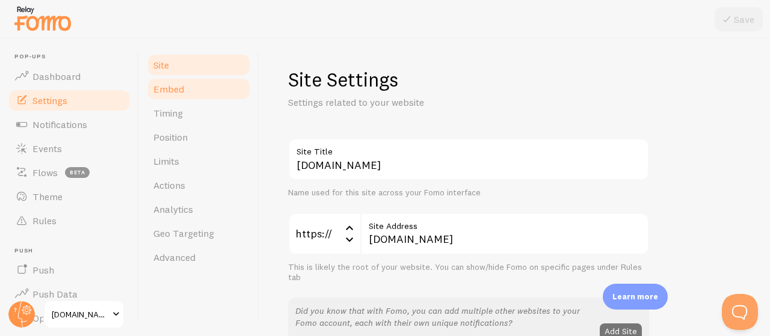
click at [191, 95] on link "Embed" at bounding box center [198, 89] width 105 height 24
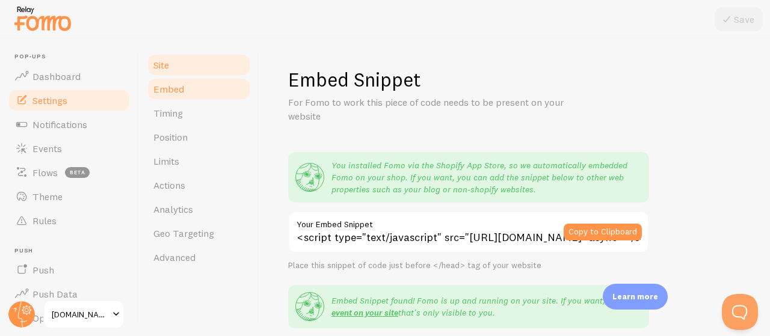
click at [205, 73] on link "Site" at bounding box center [198, 65] width 105 height 24
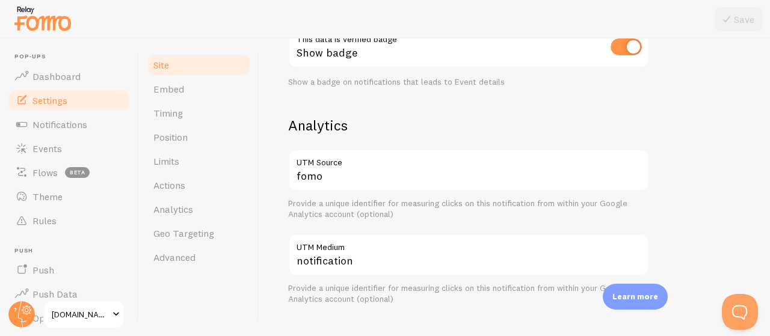
scroll to position [352, 0]
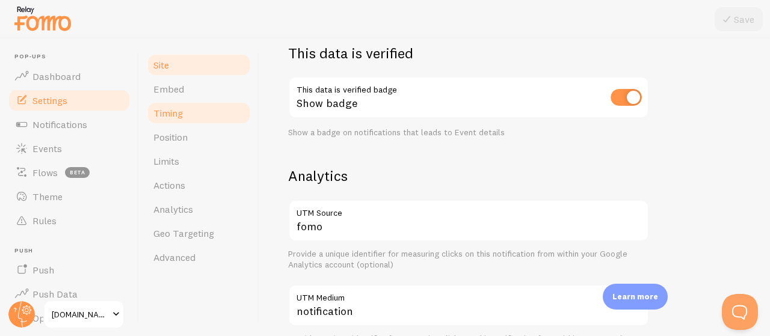
click at [202, 113] on link "Timing" at bounding box center [198, 113] width 105 height 24
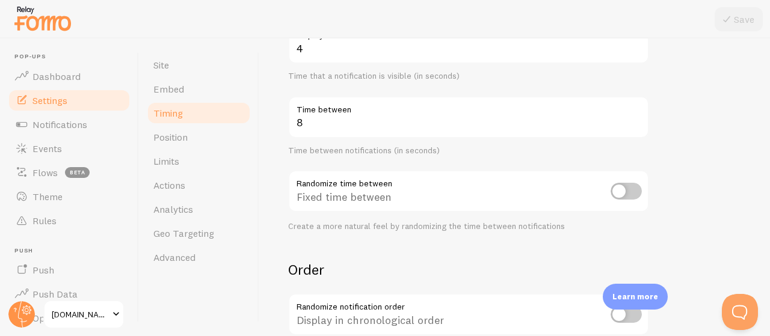
scroll to position [225, 0]
click at [624, 185] on input "checkbox" at bounding box center [626, 190] width 31 height 17
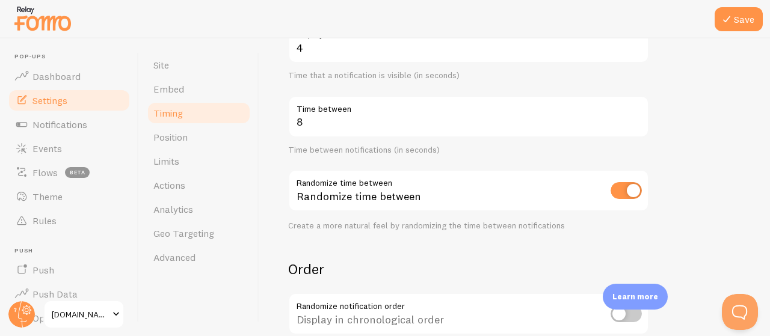
click at [624, 185] on input "checkbox" at bounding box center [626, 190] width 31 height 17
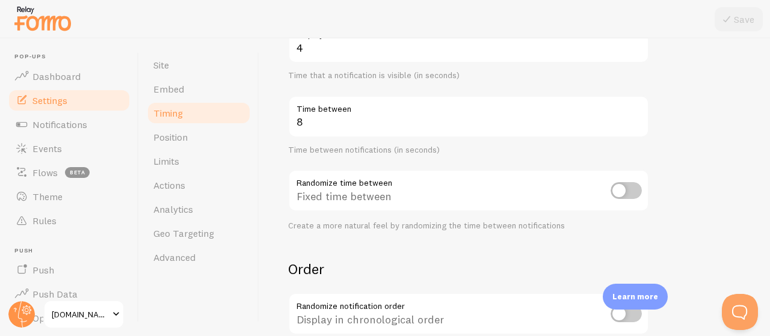
click at [619, 186] on input "checkbox" at bounding box center [626, 190] width 31 height 17
checkbox input "true"
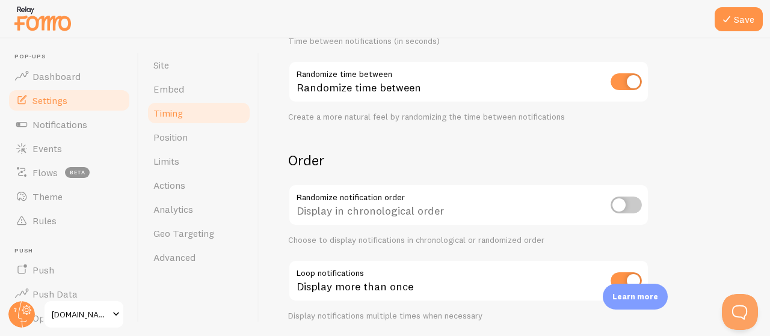
scroll to position [346, 0]
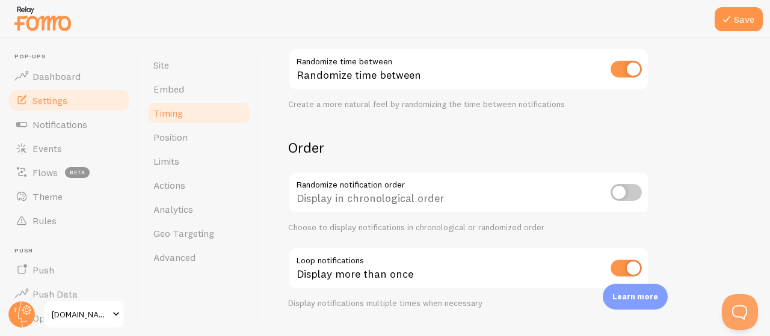
click at [622, 187] on input "checkbox" at bounding box center [626, 192] width 31 height 17
checkbox input "true"
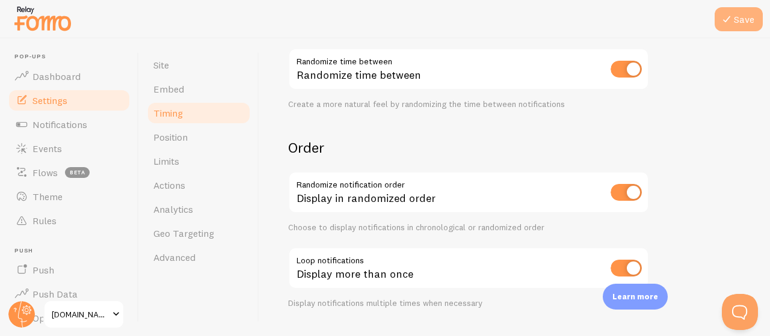
click at [735, 21] on button "Save" at bounding box center [739, 19] width 48 height 24
